Goal: Task Accomplishment & Management: Manage account settings

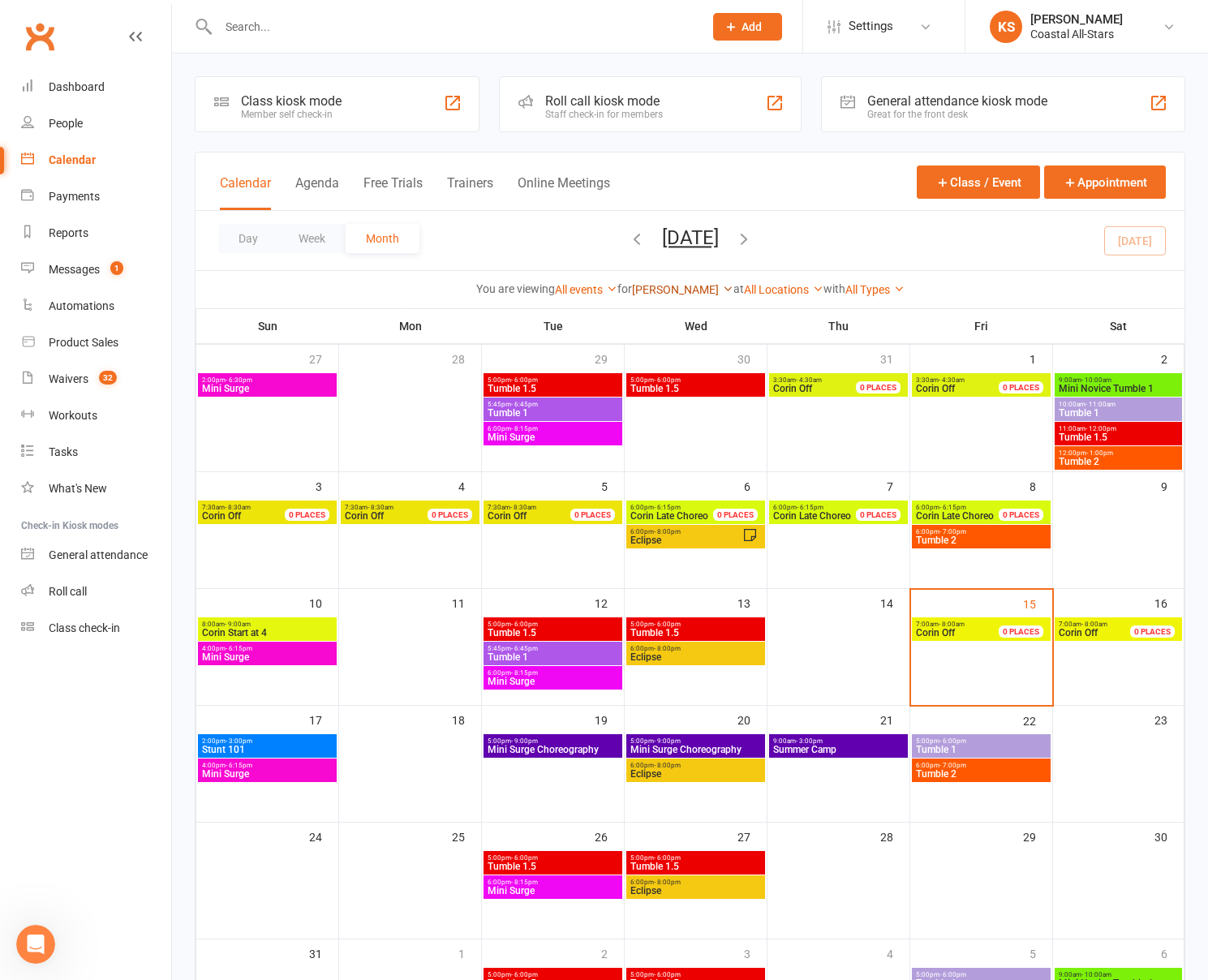
click at [692, 293] on link "[PERSON_NAME]" at bounding box center [682, 289] width 101 height 13
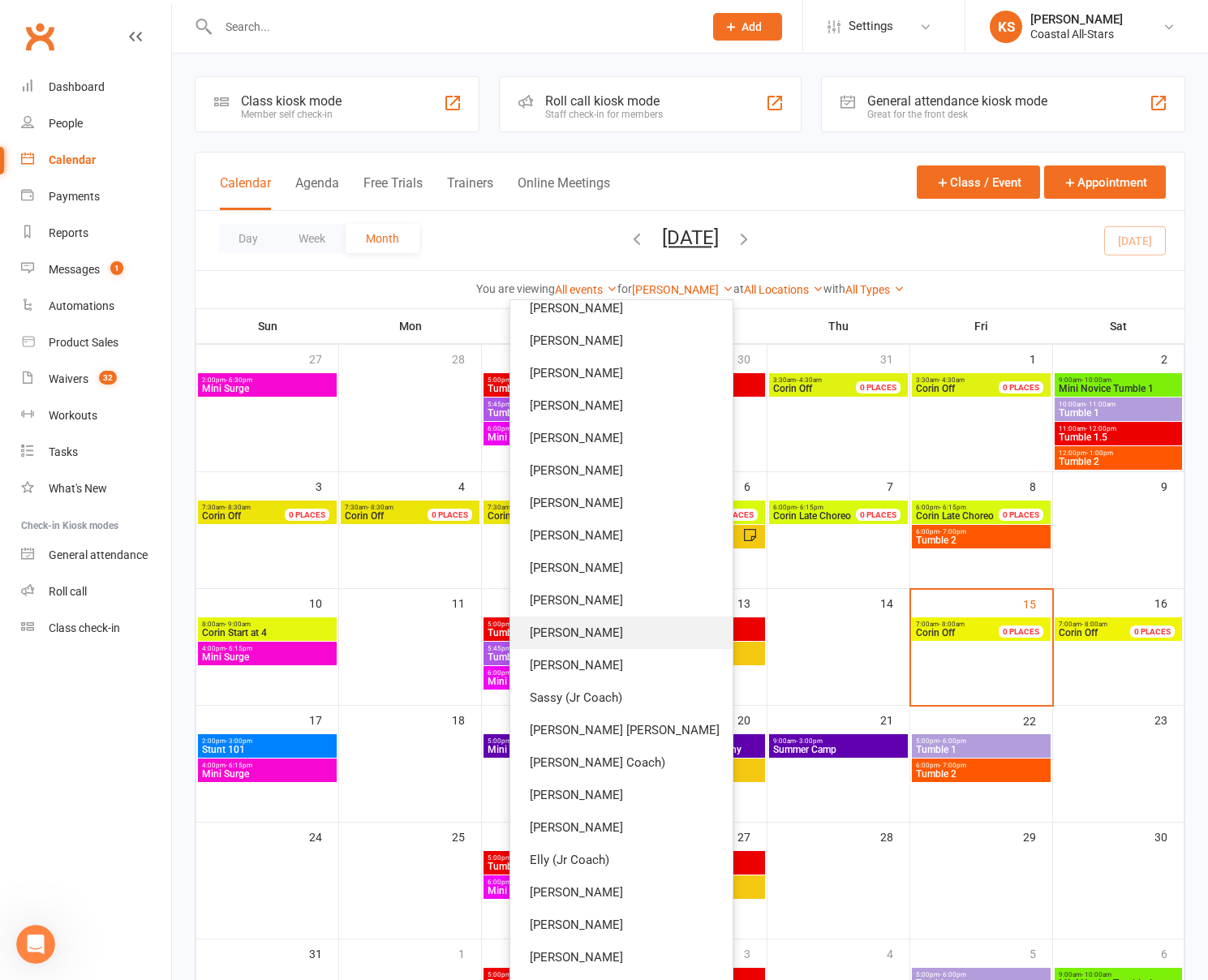
scroll to position [657, 0]
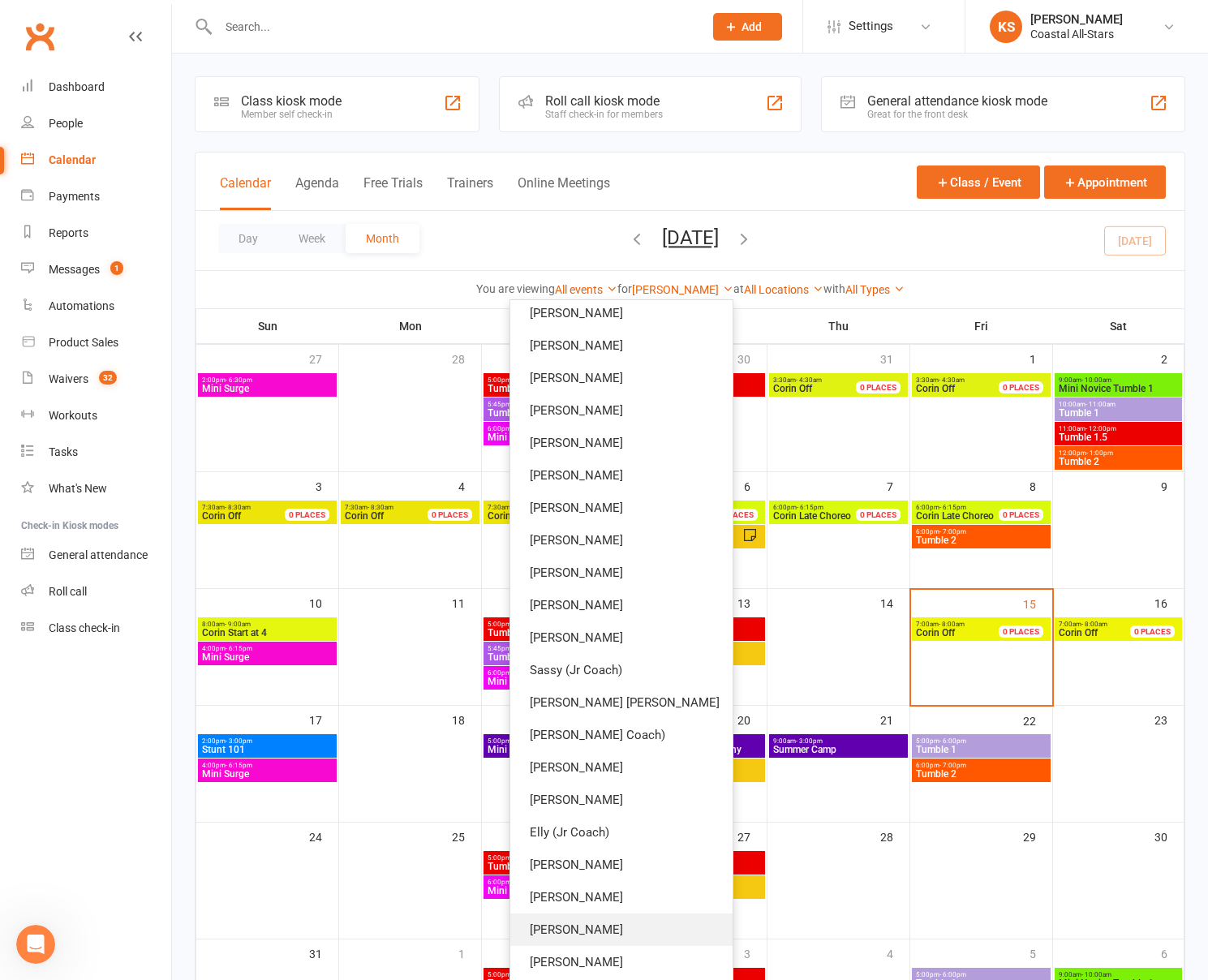
click at [632, 933] on link "[PERSON_NAME]" at bounding box center [621, 930] width 222 height 32
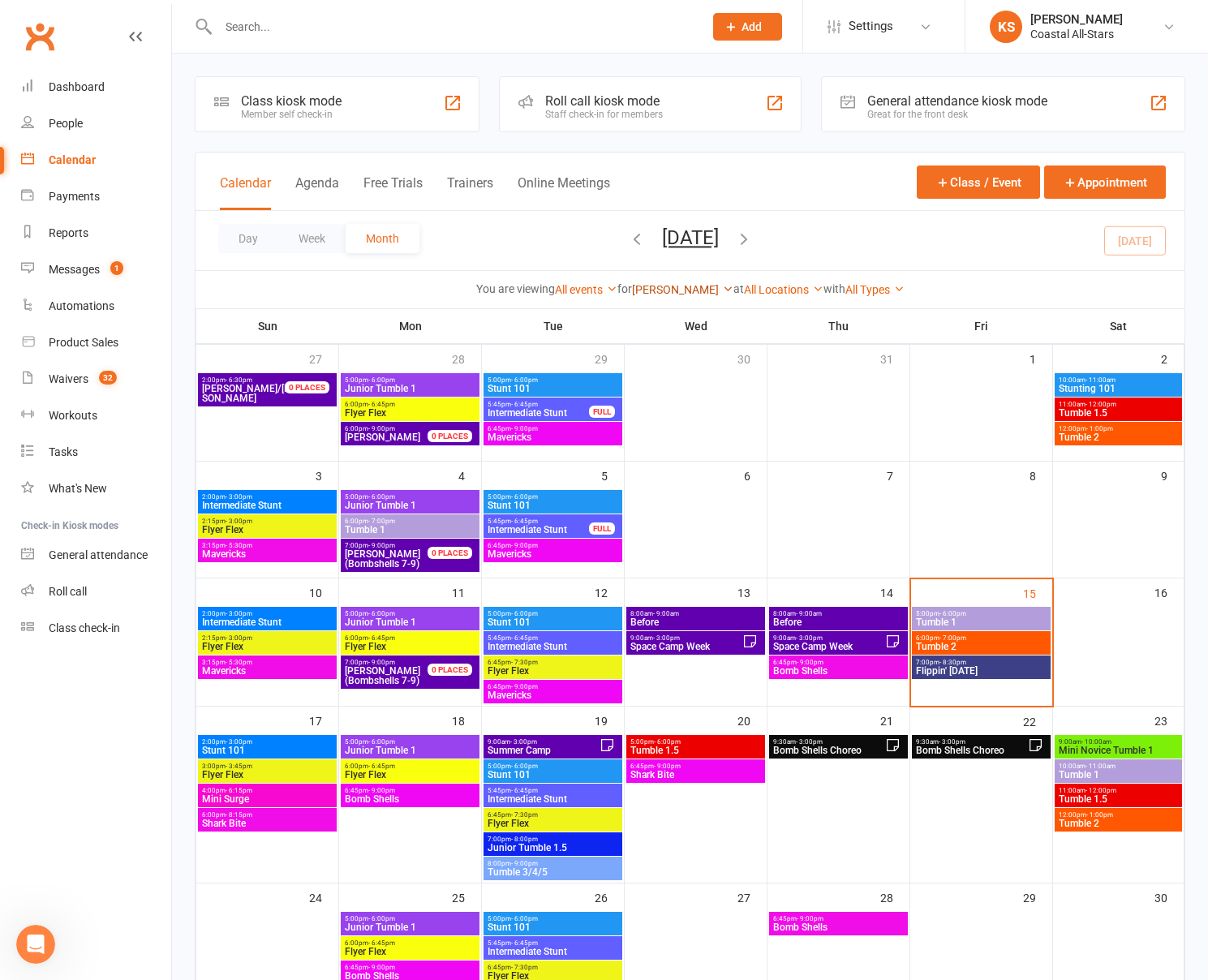
click at [681, 294] on link "[PERSON_NAME]" at bounding box center [682, 289] width 101 height 13
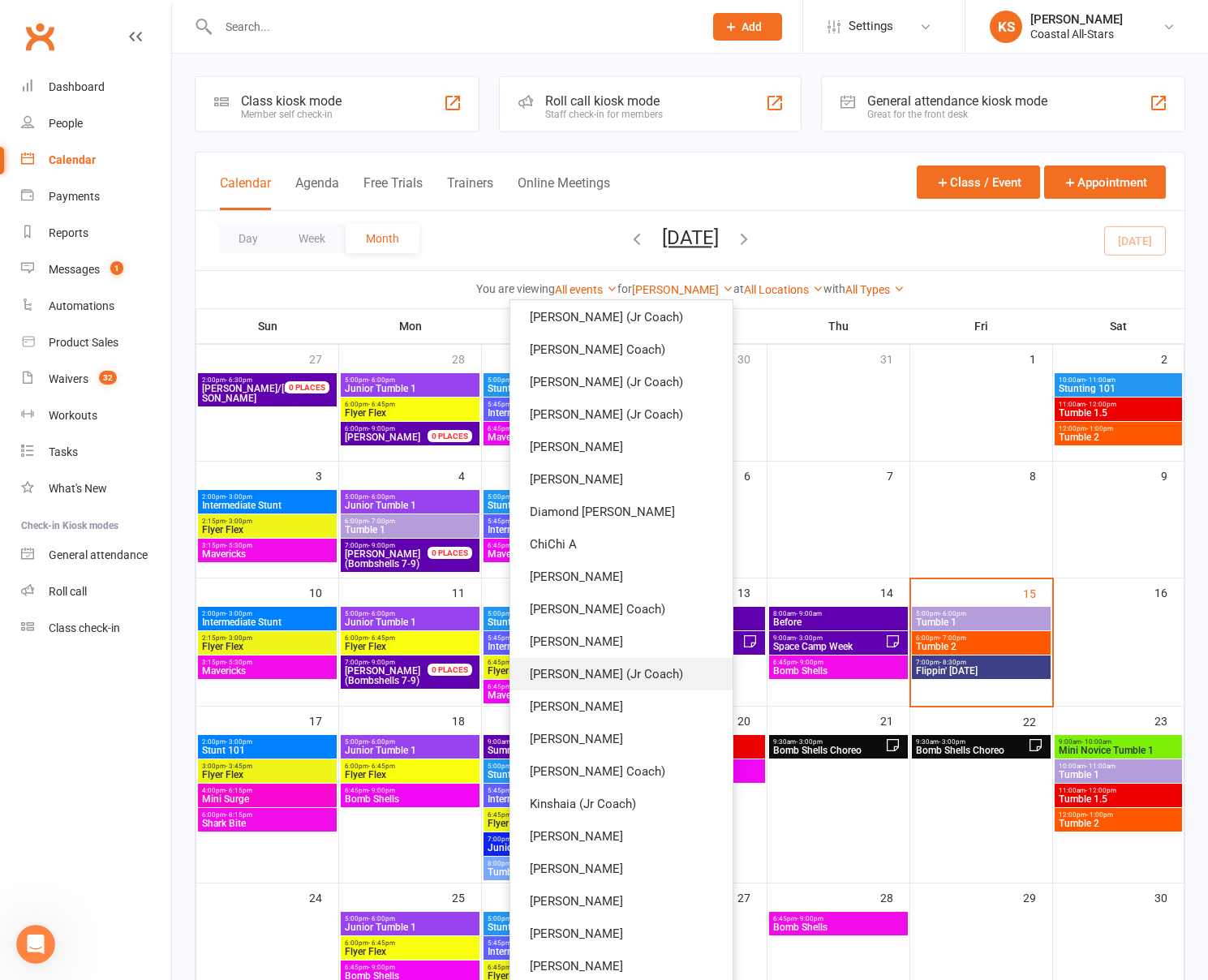
scroll to position [75, 0]
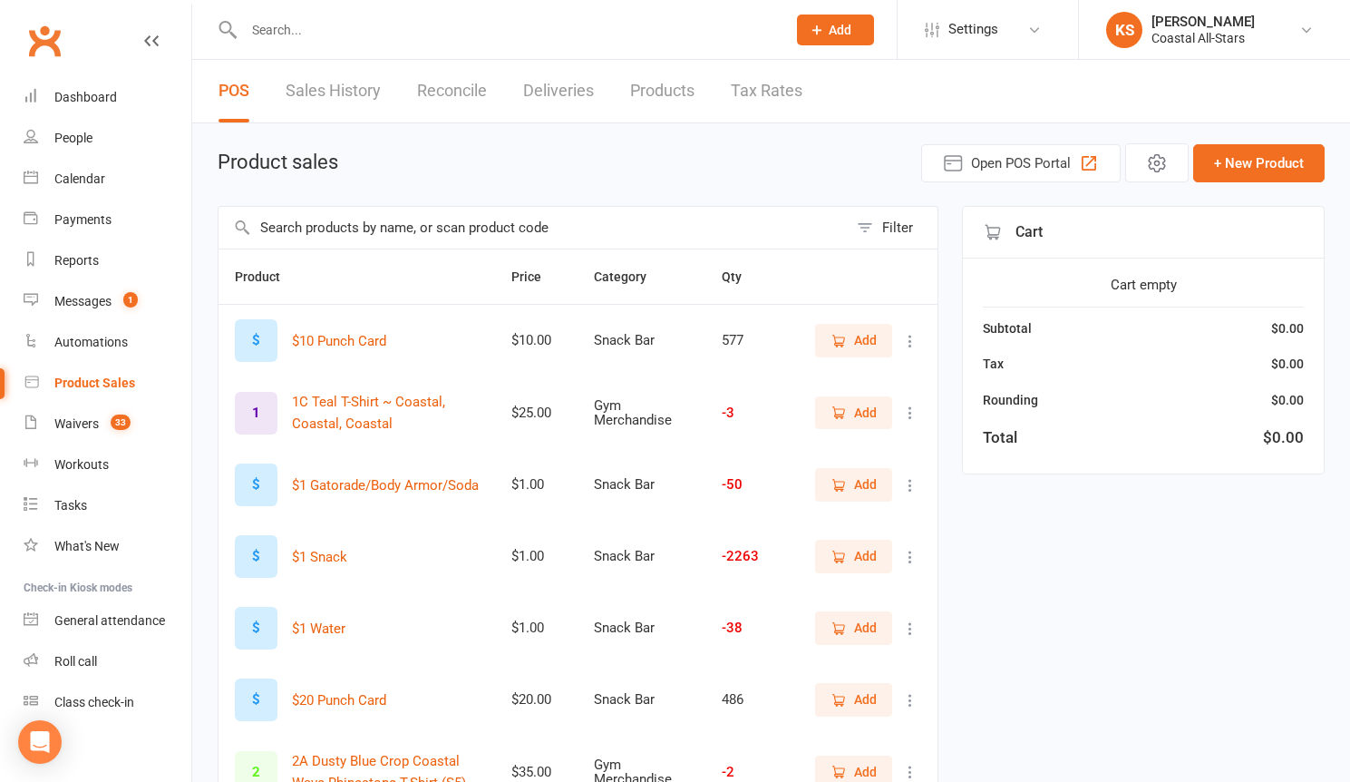
select select "100"
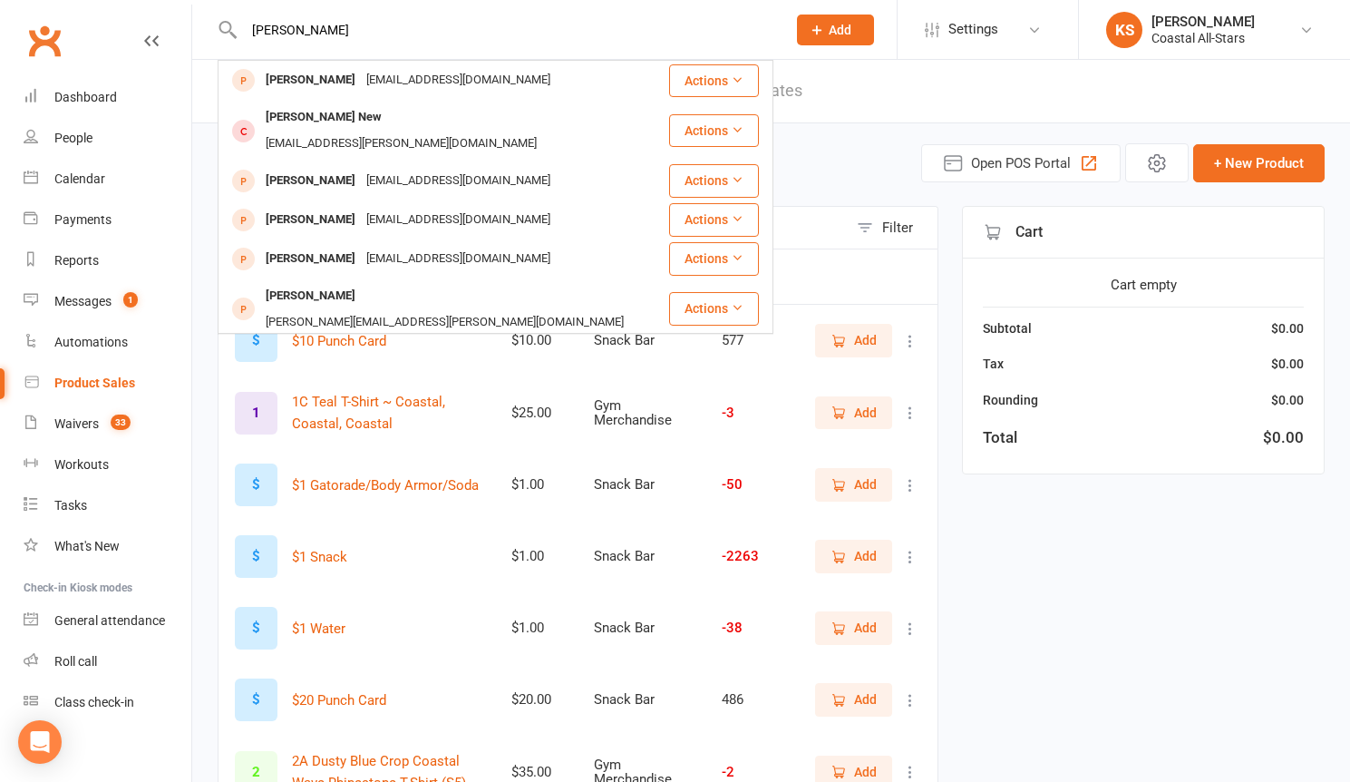
click at [289, 53] on div "Sophia Sophia Mancini mancini30@aol.com Actions Sophia New kristinia.p@cox.net …" at bounding box center [496, 29] width 556 height 59
click at [277, 28] on input "Sophia" at bounding box center [505, 29] width 535 height 25
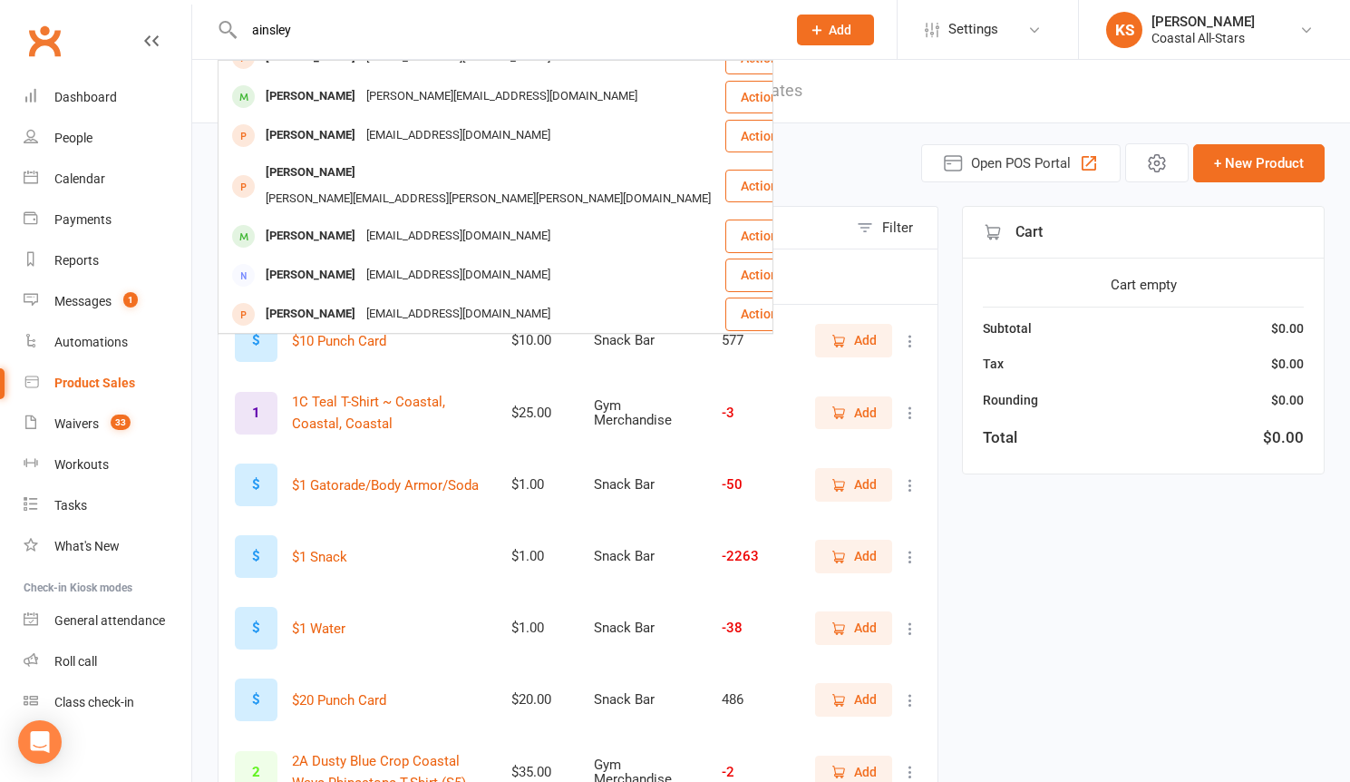
scroll to position [339, 0]
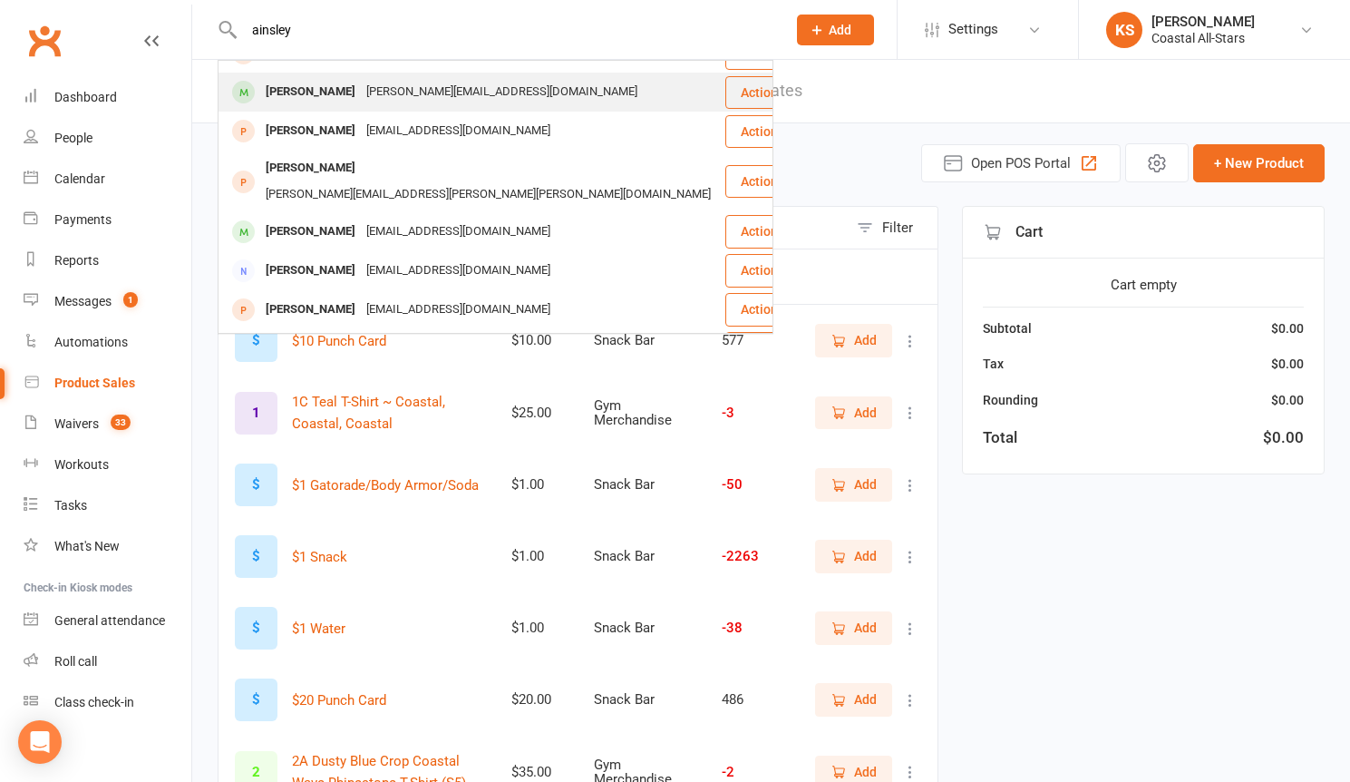
type input "ainsley"
click at [391, 89] on div "Andrea.guttiere@yahoo.com" at bounding box center [502, 92] width 282 height 26
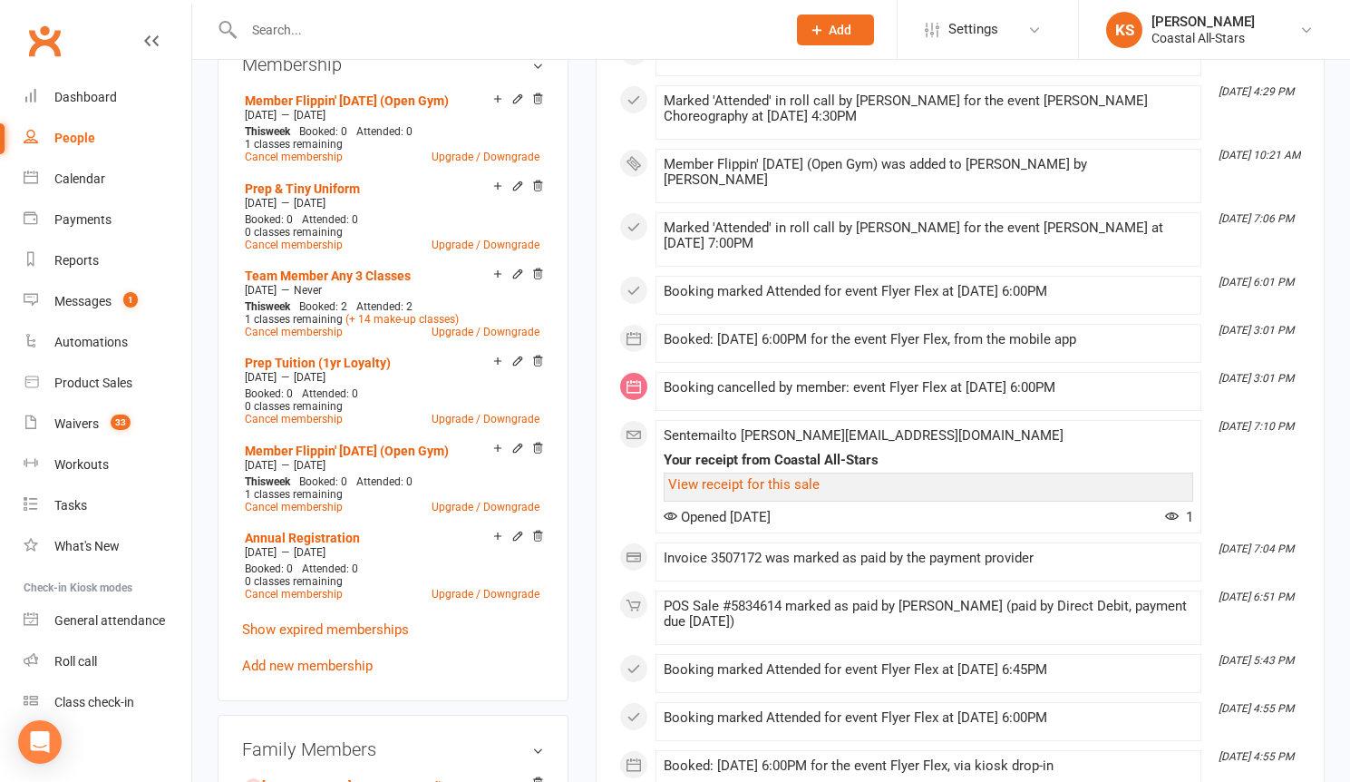
scroll to position [1159, 0]
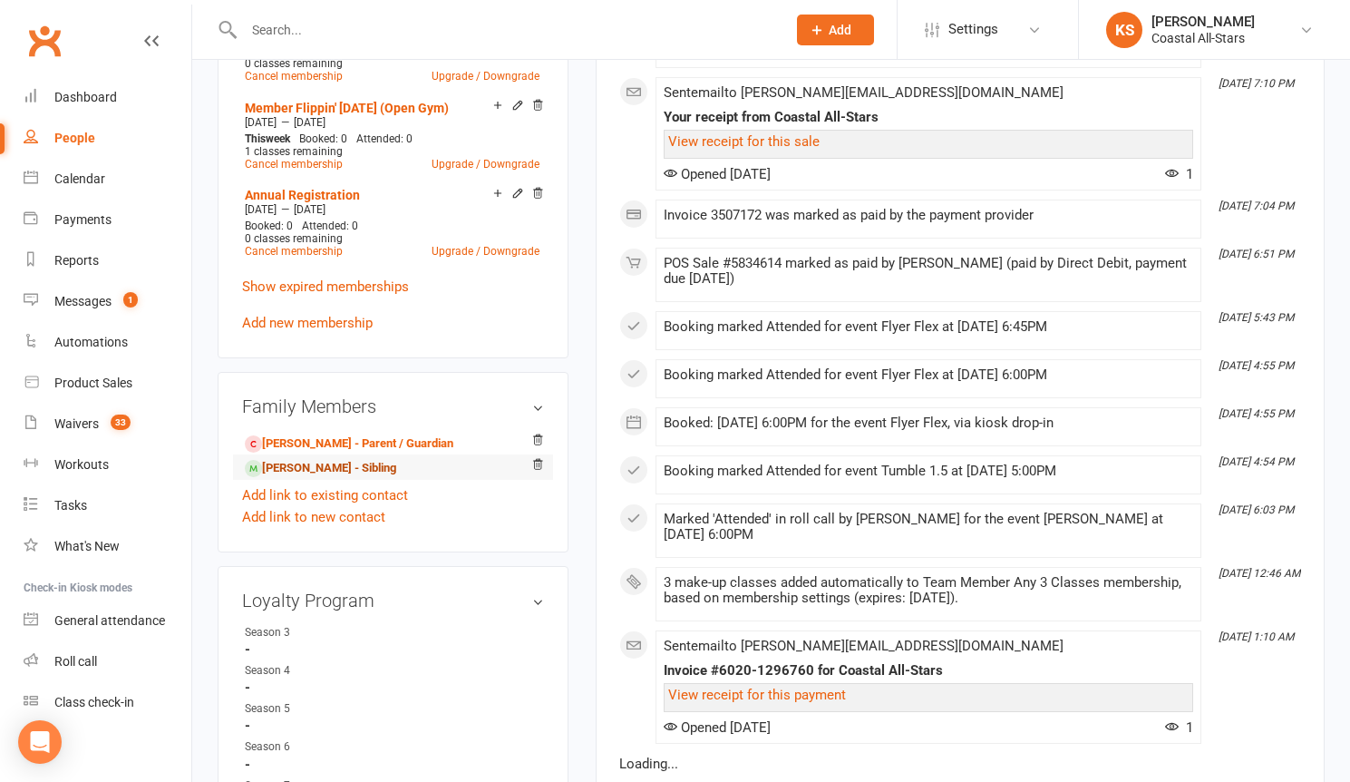
click at [328, 466] on link "Sophia Phillips - Sibling" at bounding box center [320, 468] width 151 height 19
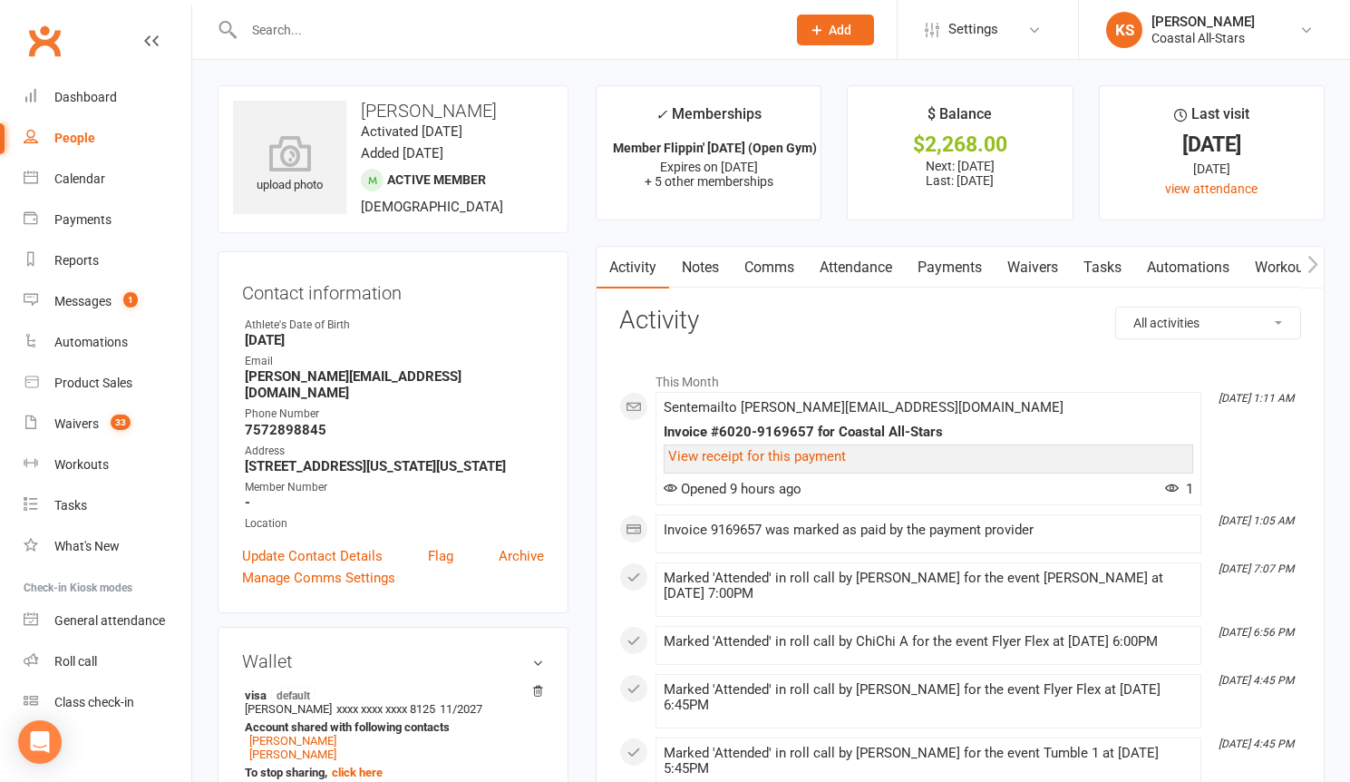
click at [958, 278] on link "Payments" at bounding box center [950, 268] width 90 height 42
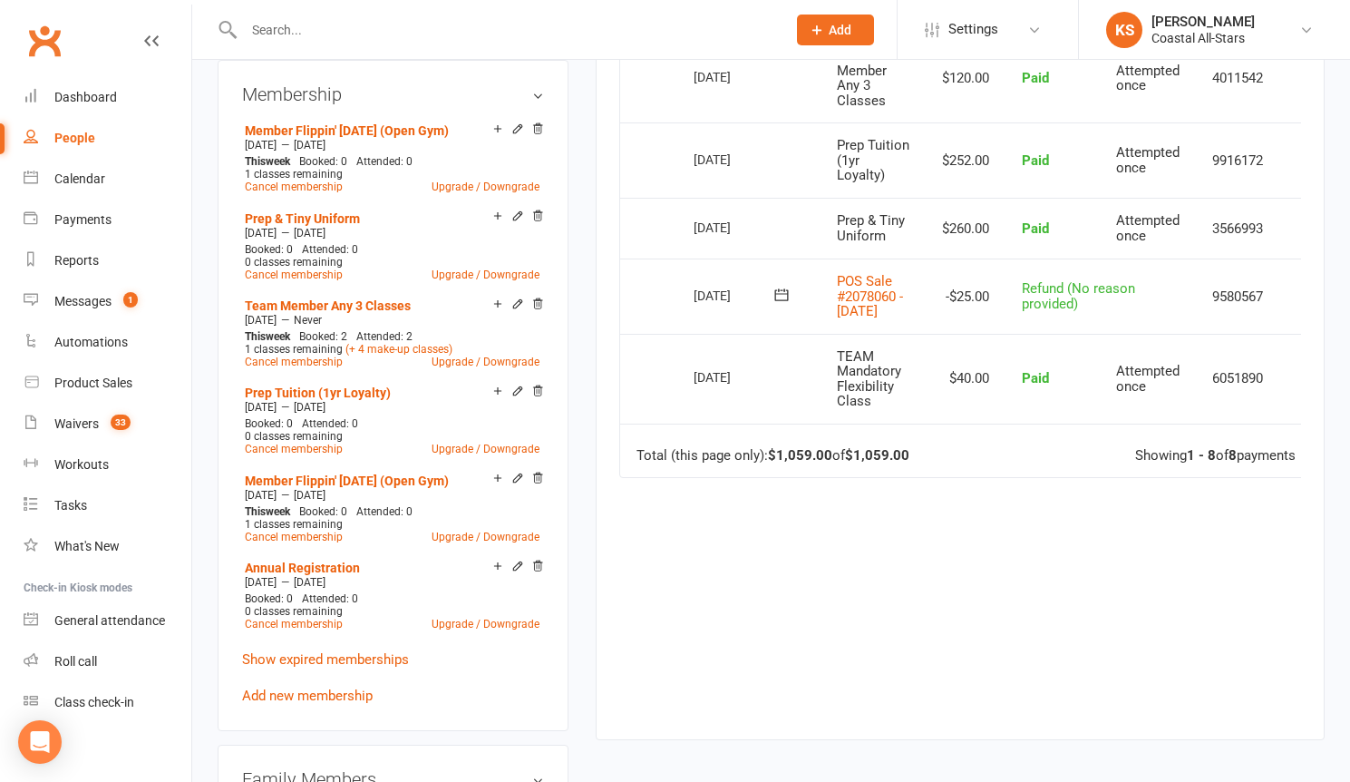
scroll to position [814, 0]
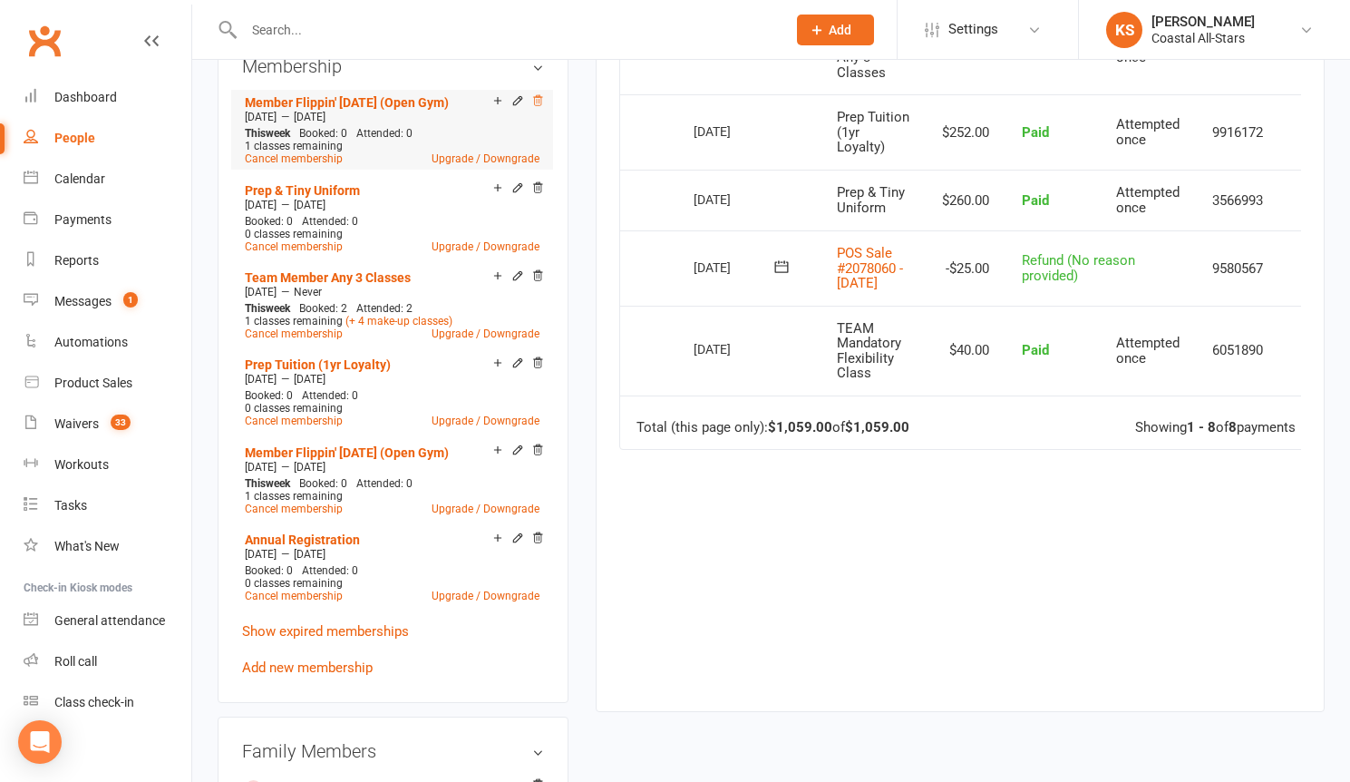
click at [534, 102] on icon at bounding box center [537, 100] width 9 height 10
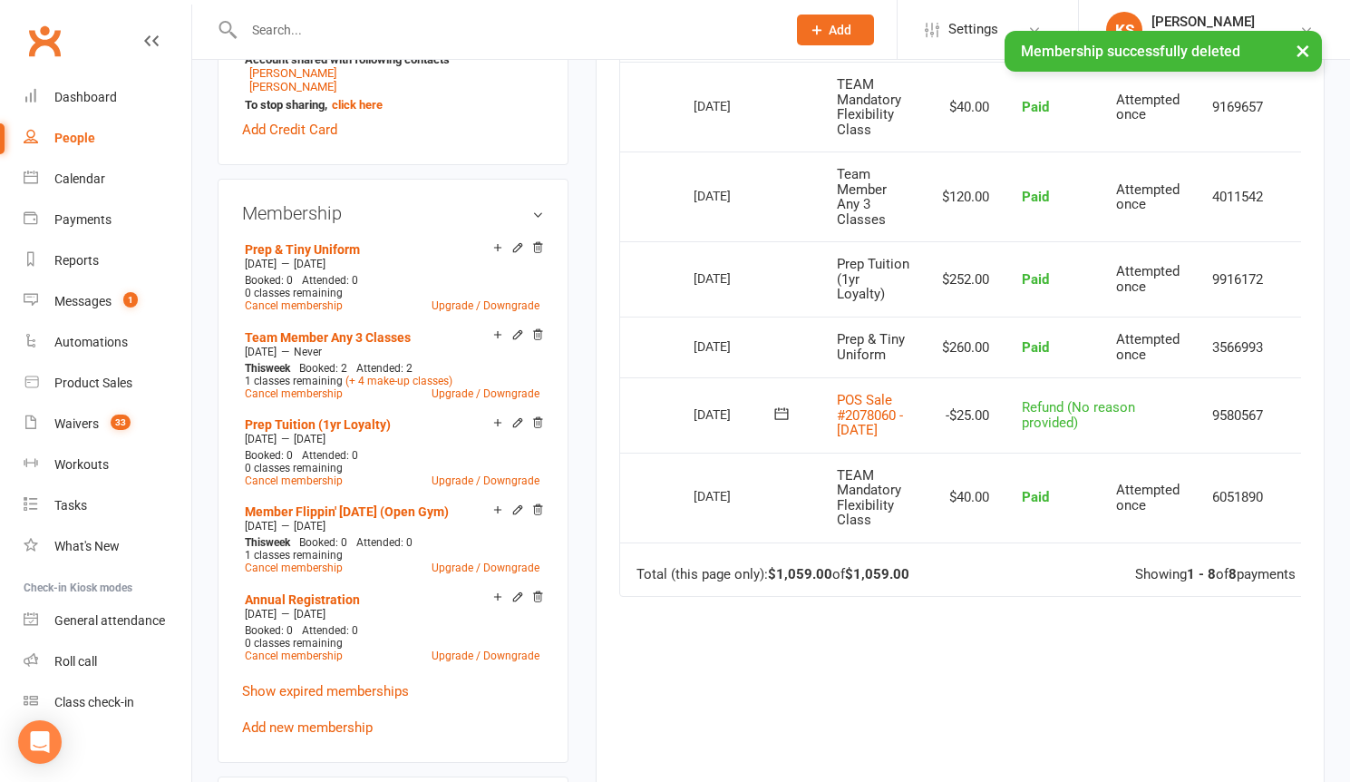
scroll to position [442, 0]
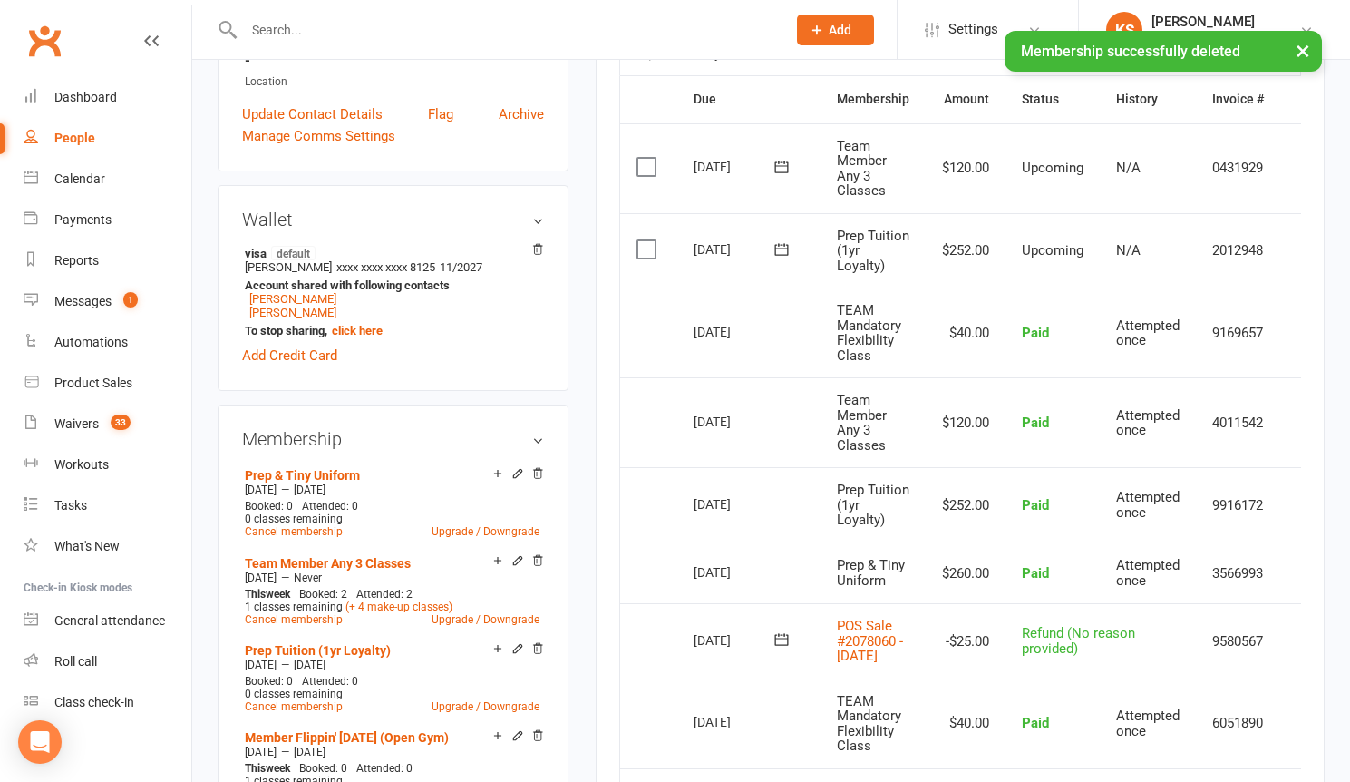
click at [1194, 361] on td "Attempted once" at bounding box center [1148, 332] width 96 height 90
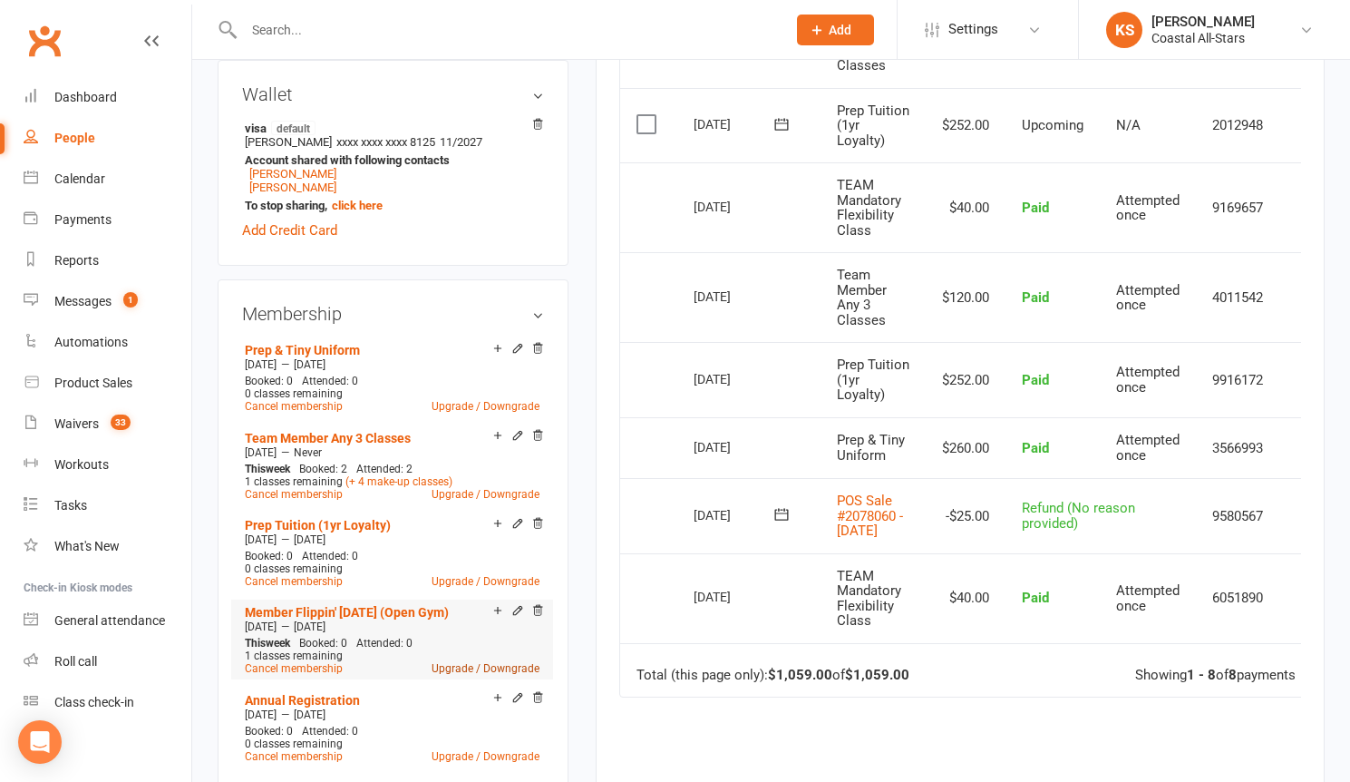
scroll to position [678, 0]
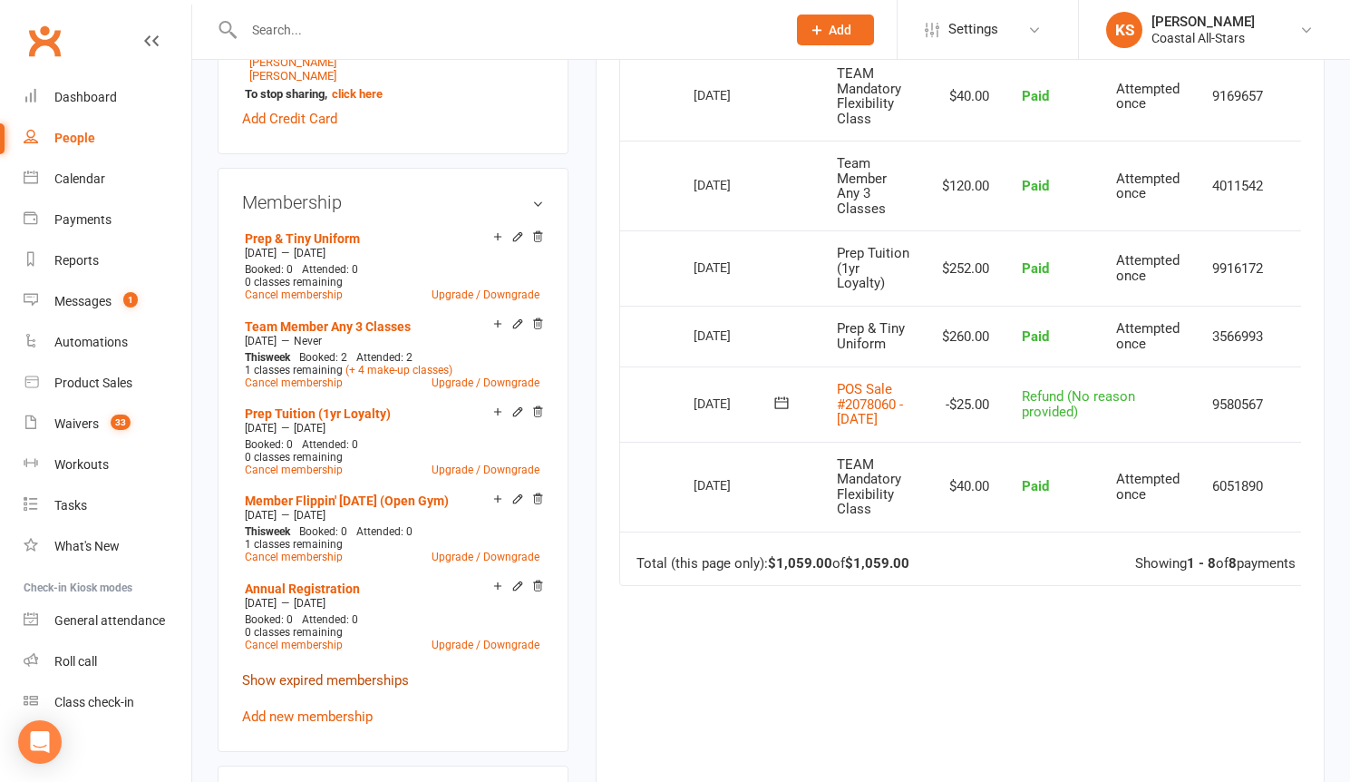
click at [327, 683] on link "Show expired memberships" at bounding box center [325, 680] width 167 height 16
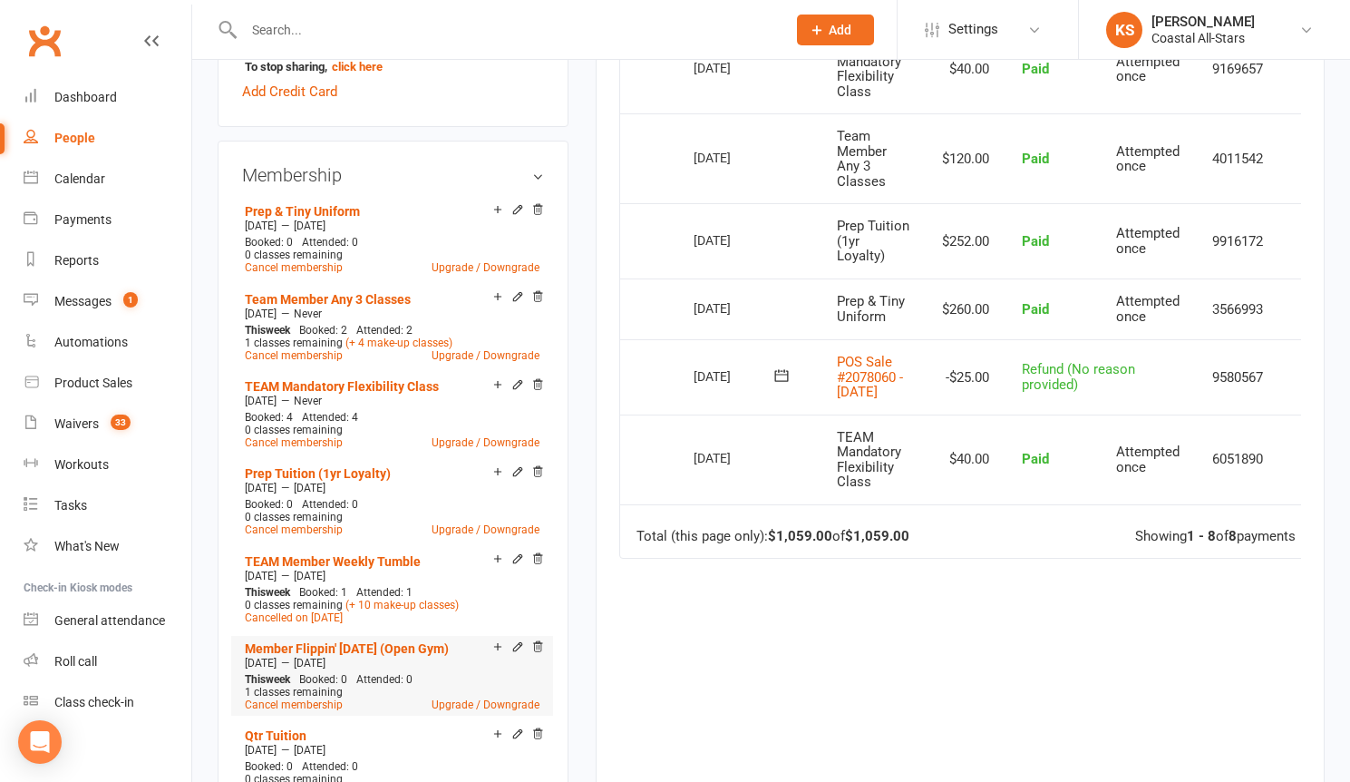
scroll to position [721, 0]
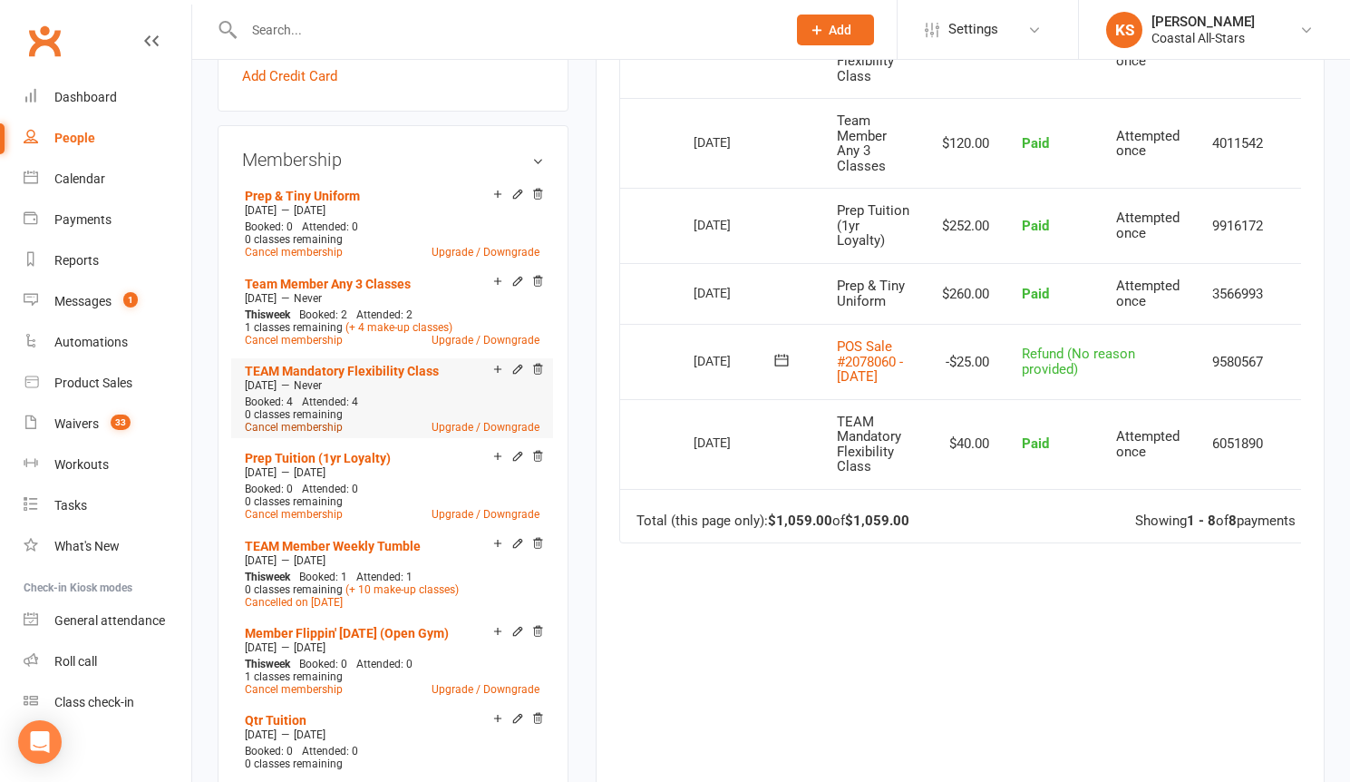
click at [316, 427] on link "Cancel membership" at bounding box center [294, 427] width 98 height 13
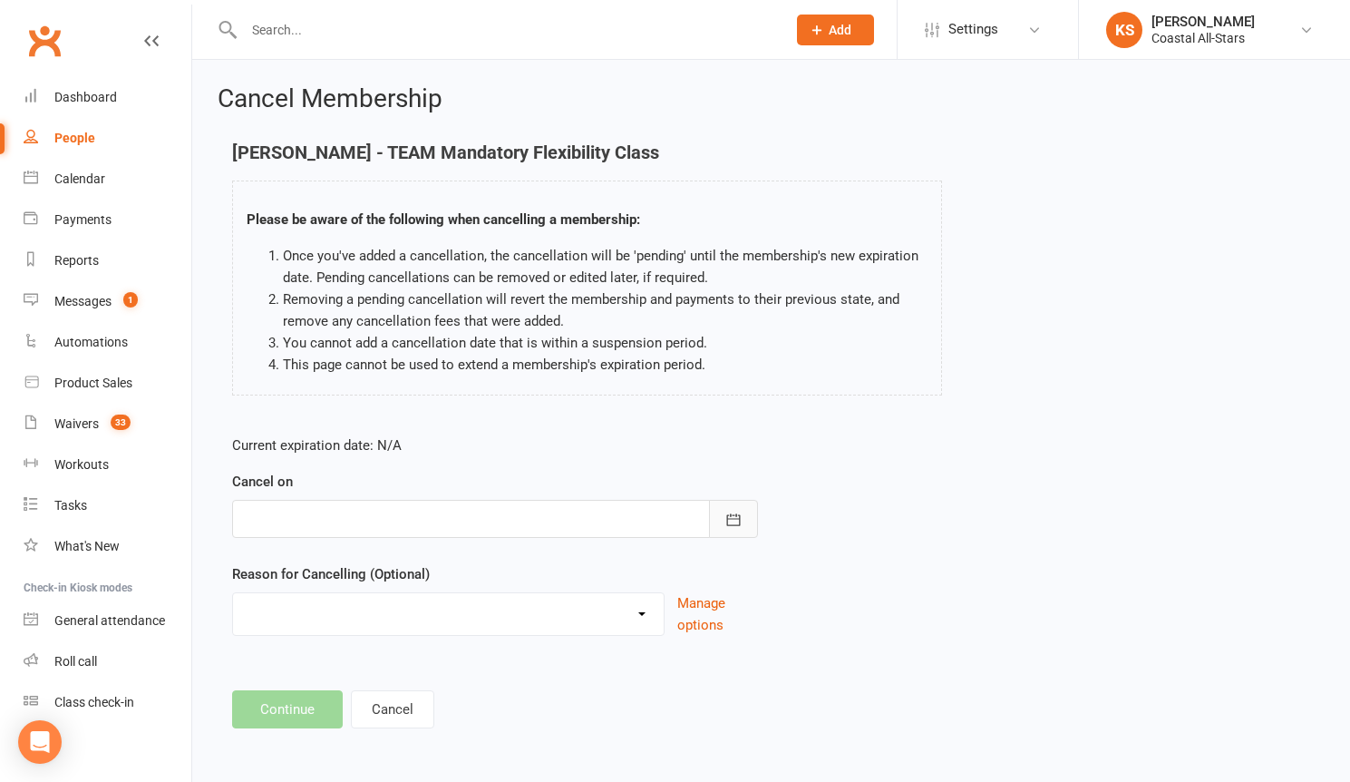
click at [741, 513] on icon "button" at bounding box center [733, 520] width 18 height 18
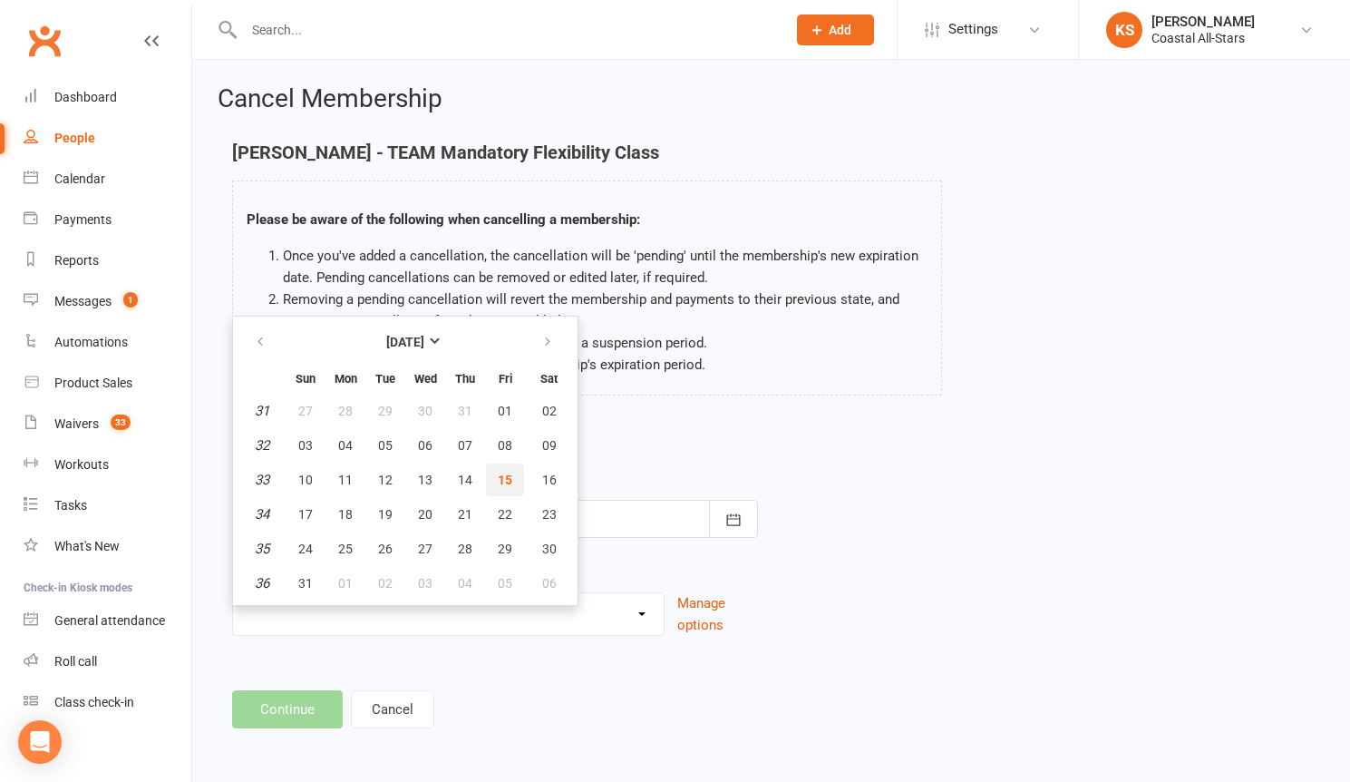
click at [503, 481] on span "15" at bounding box center [505, 479] width 15 height 15
type input "15 Aug 2025"
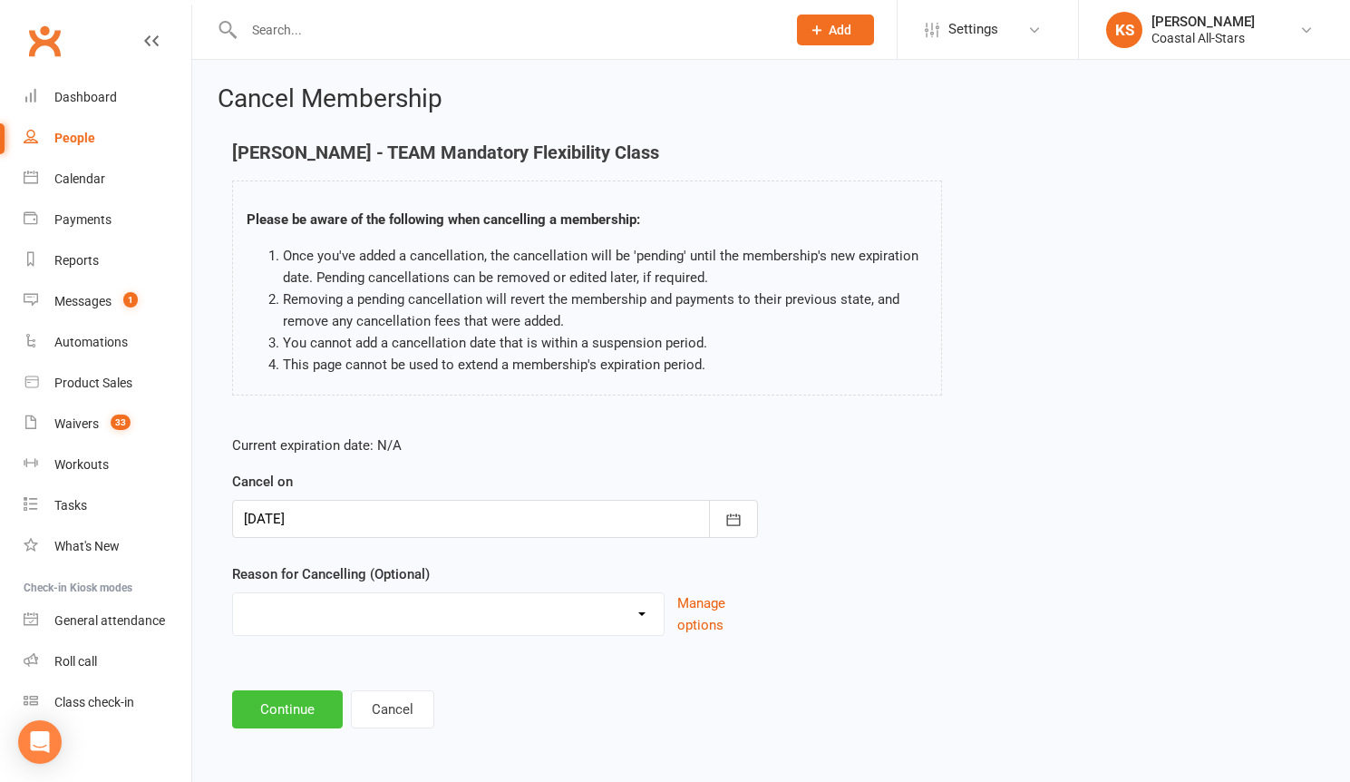
click at [284, 705] on button "Continue" at bounding box center [287, 709] width 111 height 38
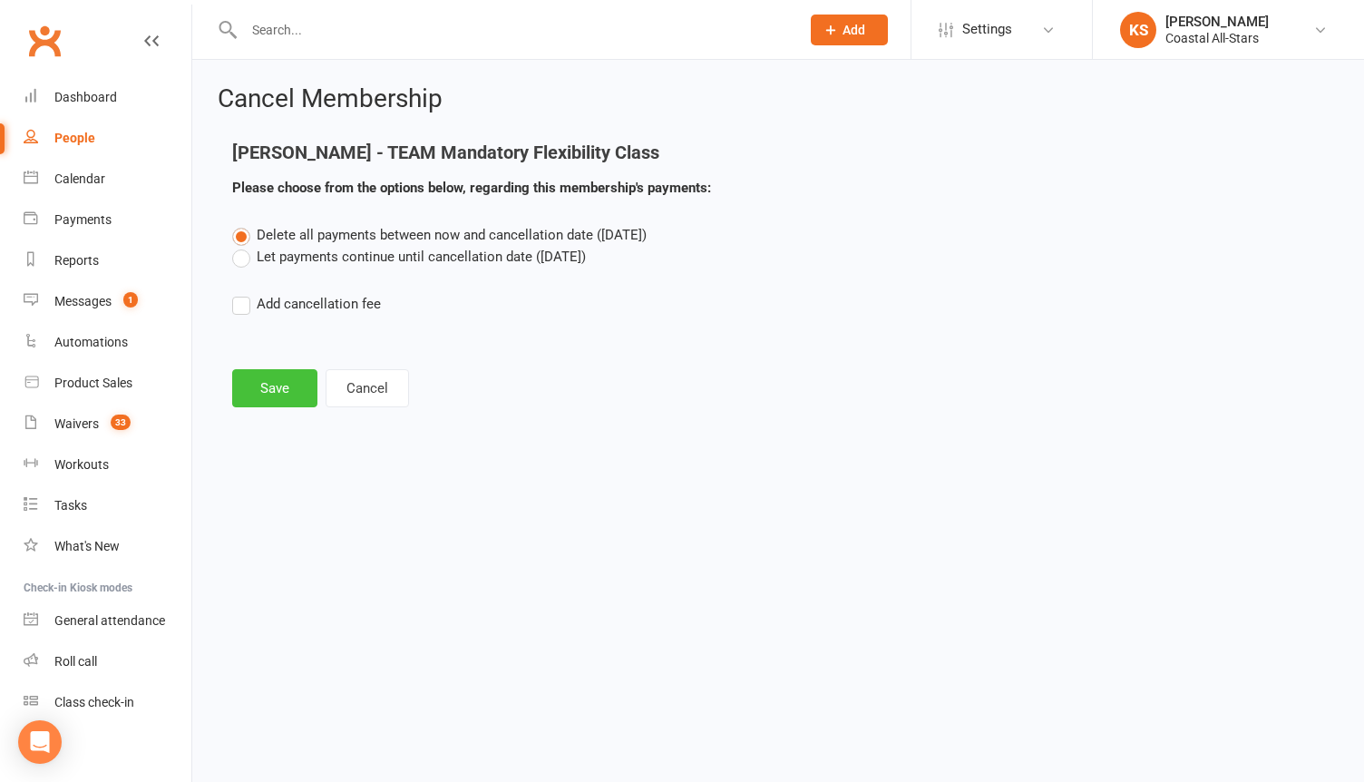
click at [303, 374] on button "Save" at bounding box center [274, 388] width 85 height 38
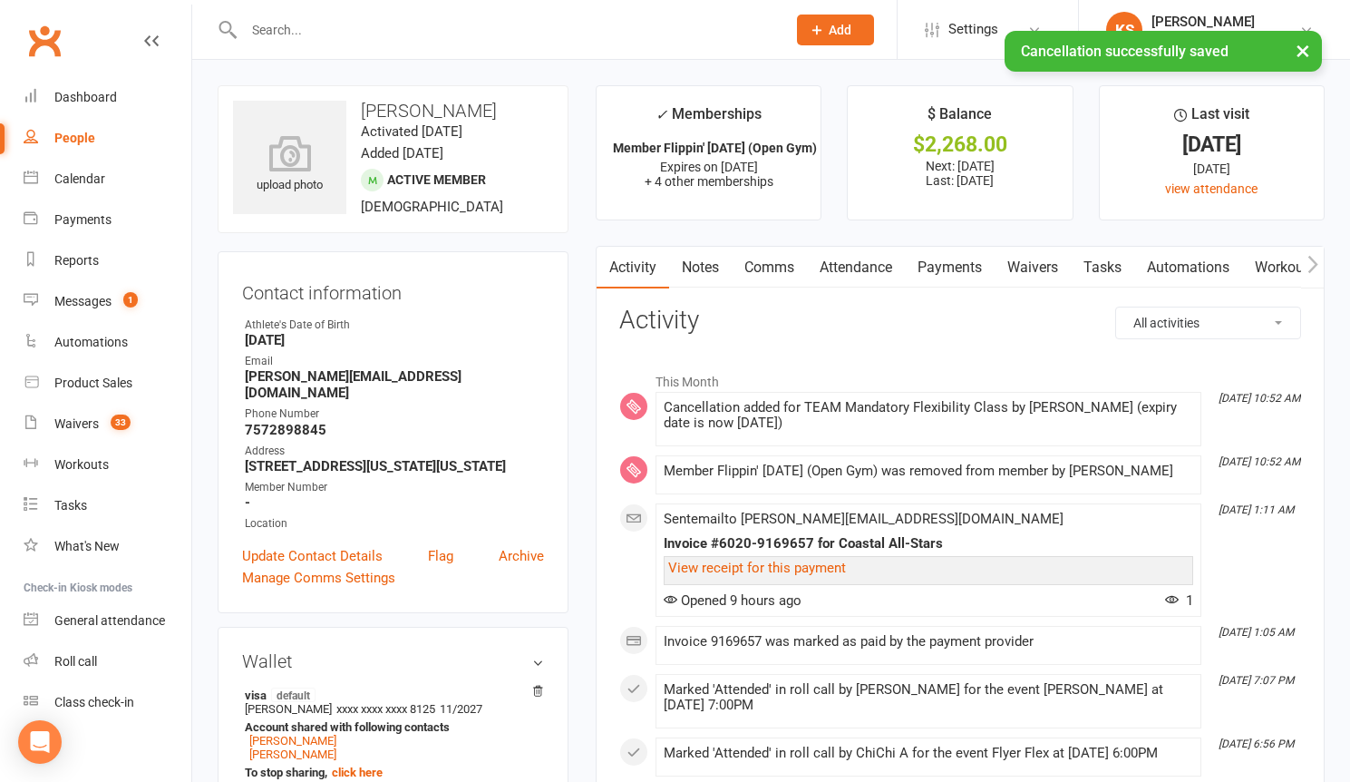
click at [963, 267] on link "Payments" at bounding box center [950, 268] width 90 height 42
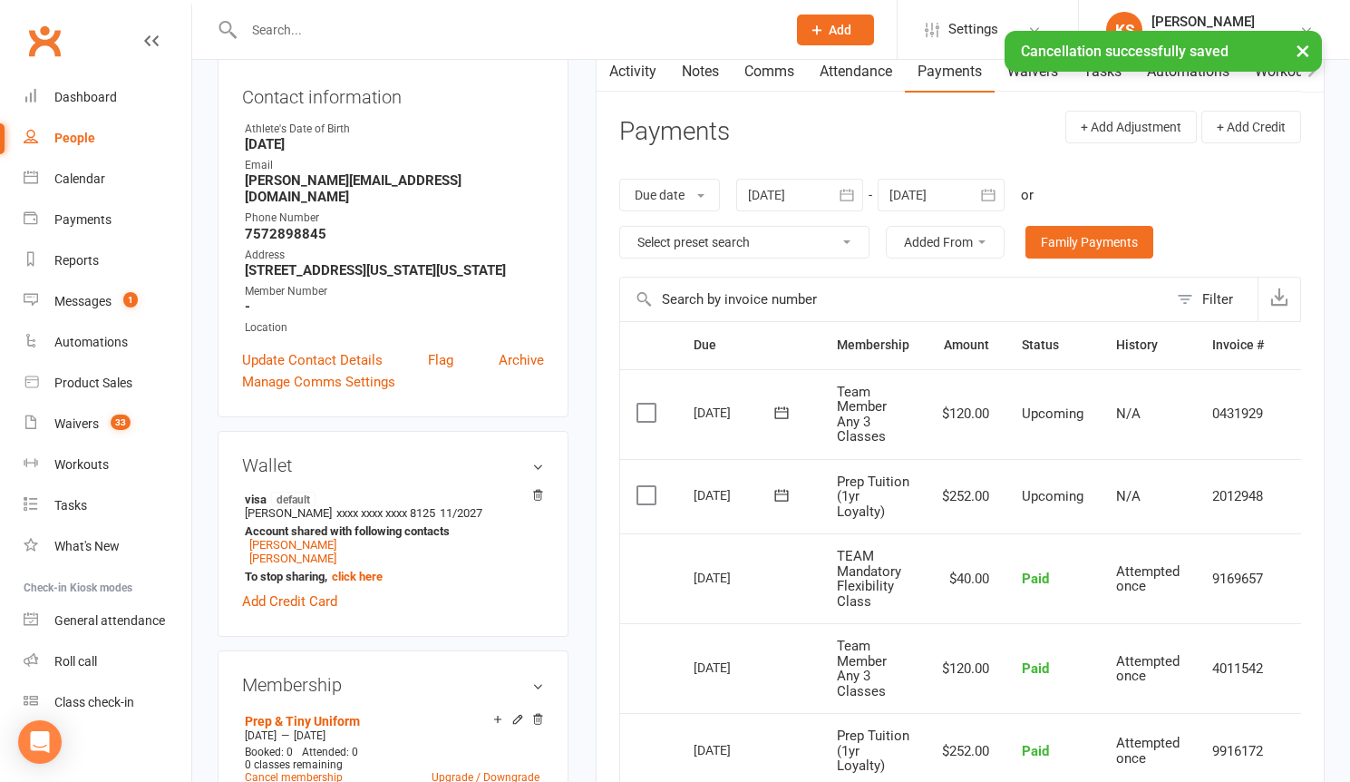
scroll to position [273, 0]
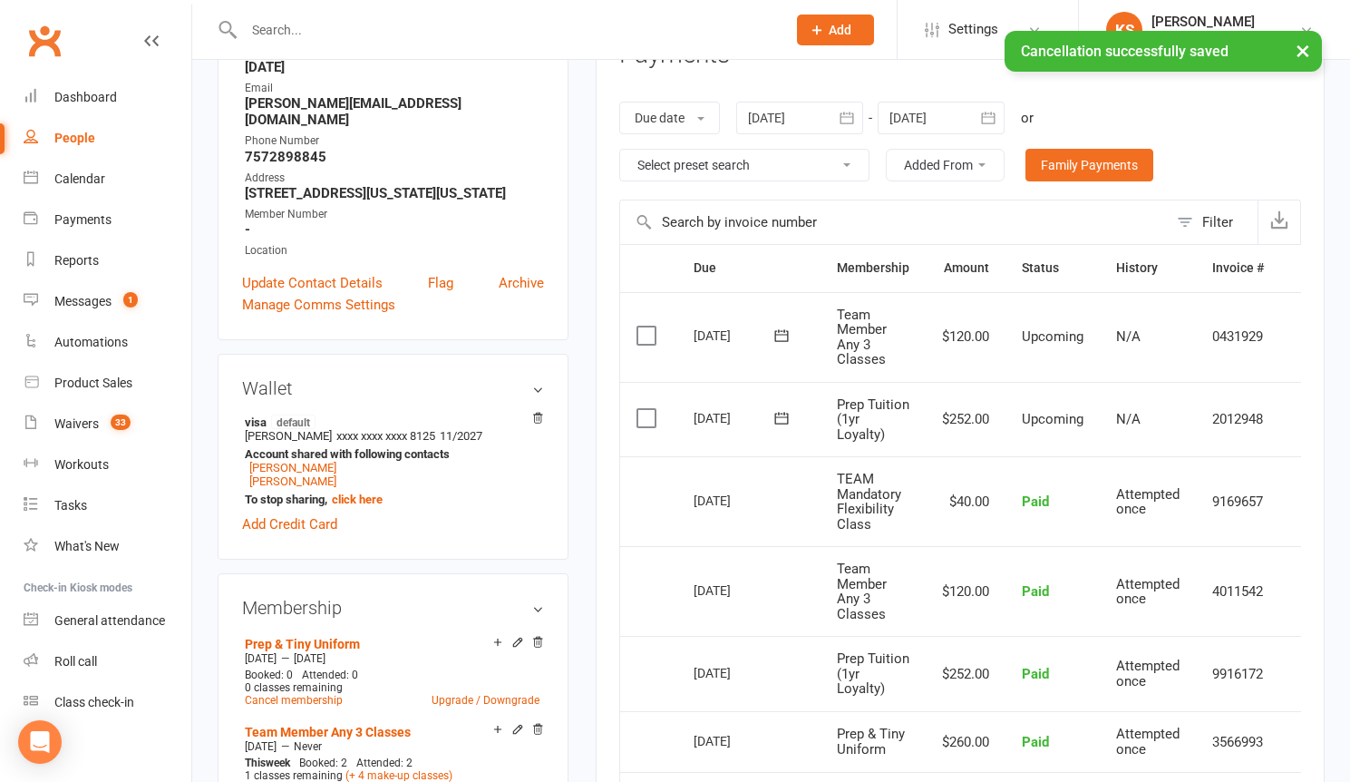
click at [1257, 515] on td "9169657" at bounding box center [1238, 501] width 84 height 90
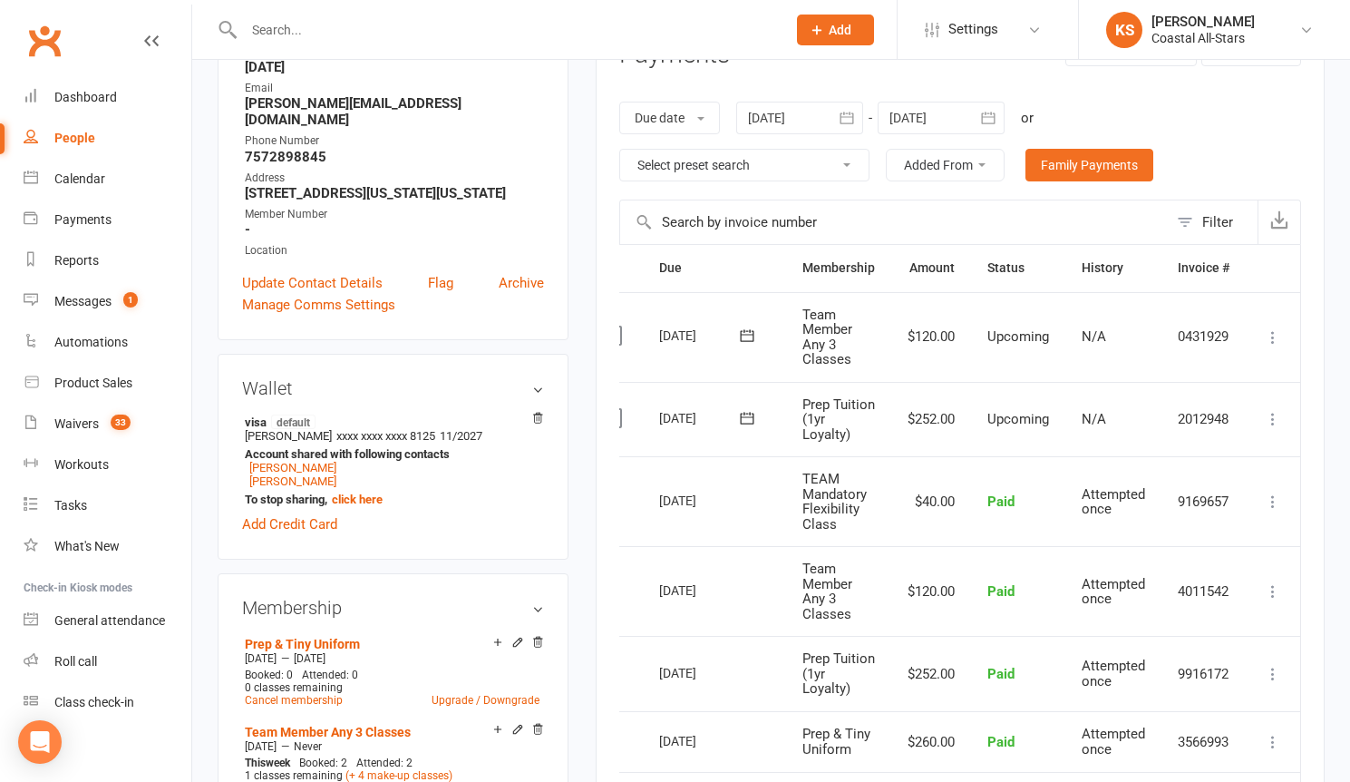
scroll to position [0, 38]
click at [1276, 501] on icon at bounding box center [1273, 501] width 18 height 18
click at [1157, 572] on link "Re-send invoice receipt" at bounding box center [1194, 573] width 180 height 36
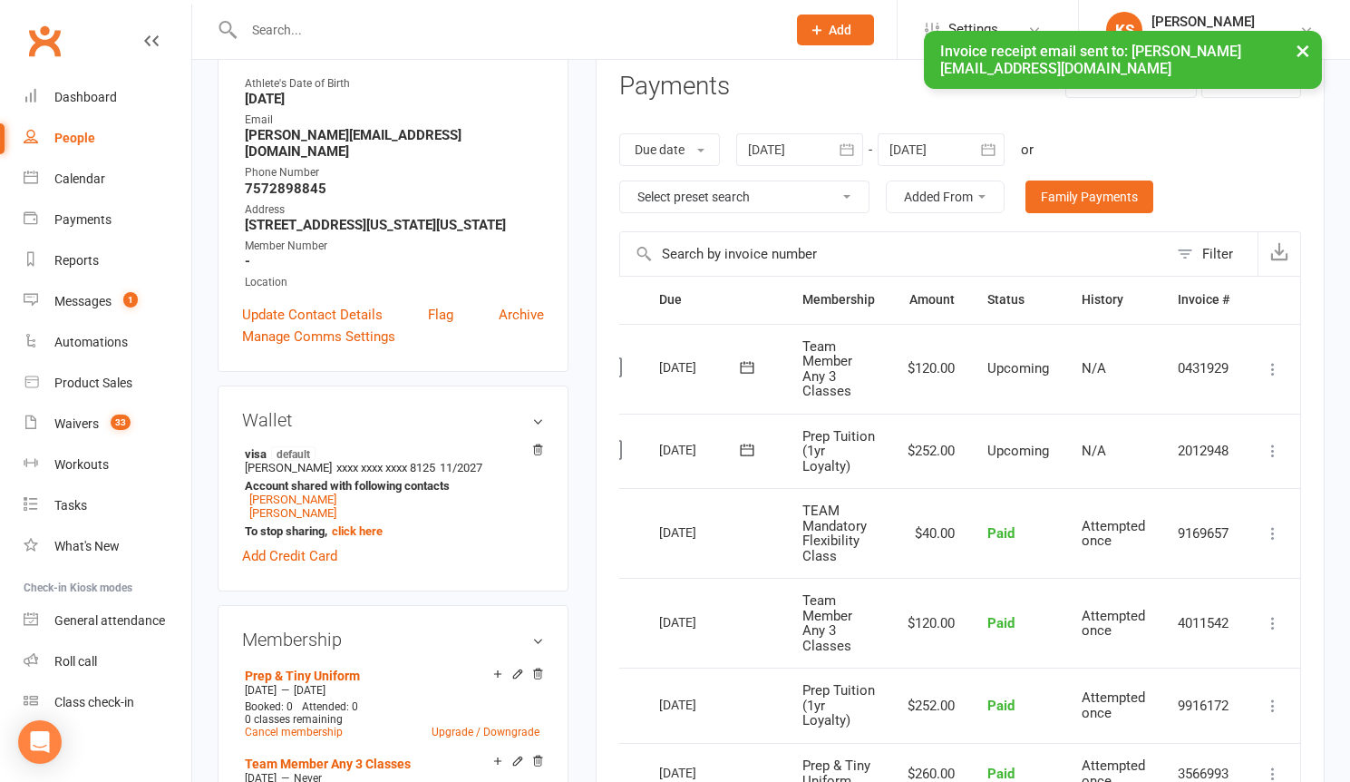
scroll to position [229, 0]
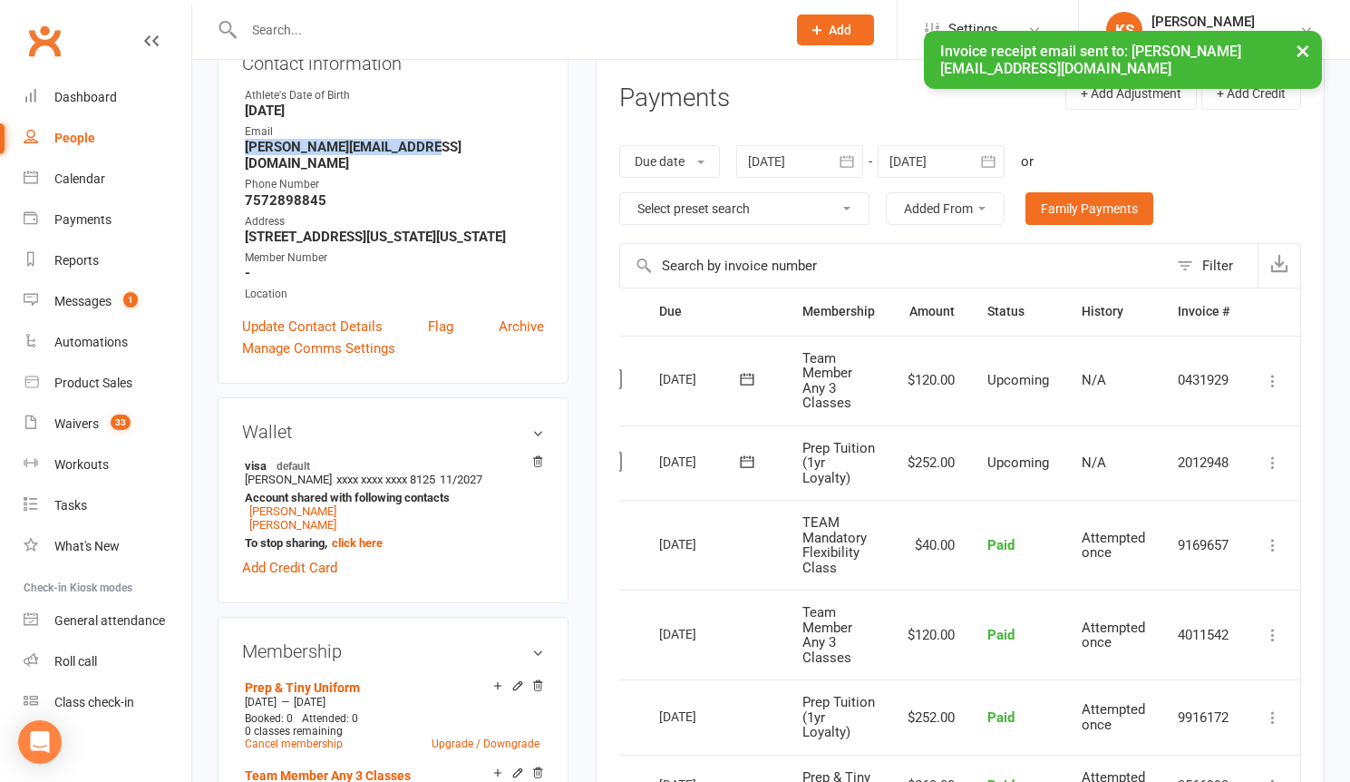
drag, startPoint x: 355, startPoint y: 148, endPoint x: 239, endPoint y: 149, distance: 116.1
click at [239, 149] on div "Contact information Owner Athlete's Date of Birth July 17, 2015 Email Andrea.gu…" at bounding box center [393, 203] width 351 height 362
copy strong "Andrea.guttiere@yahoo.com"
